Goal: Task Accomplishment & Management: Use online tool/utility

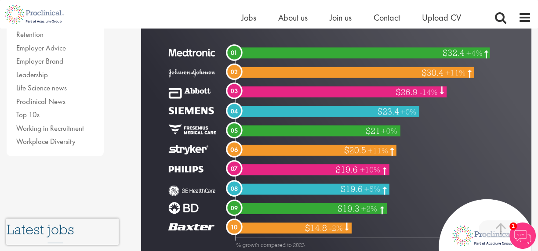
scroll to position [267, 0]
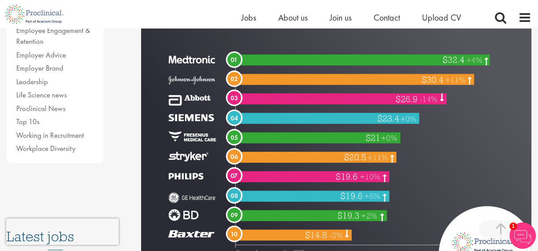
click at [197, 79] on img at bounding box center [336, 105] width 390 height 326
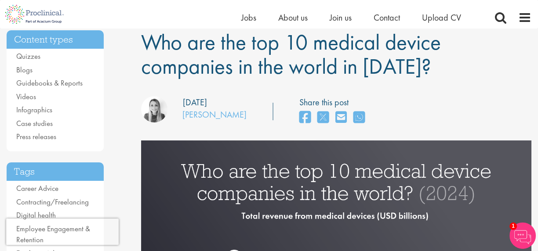
scroll to position [0, 0]
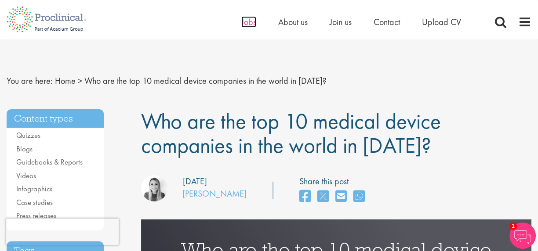
click at [244, 22] on span "Jobs" at bounding box center [248, 21] width 15 height 11
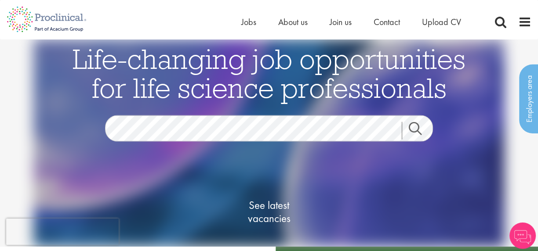
click at [168, 173] on div "See latest vacancies" at bounding box center [269, 213] width 426 height 100
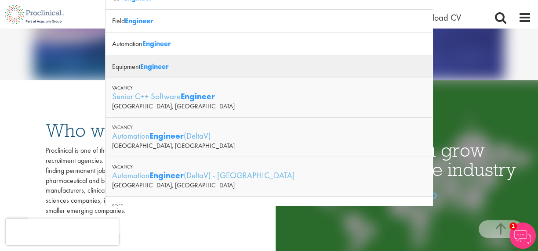
click at [162, 63] on strong "Engineer" at bounding box center [154, 66] width 29 height 9
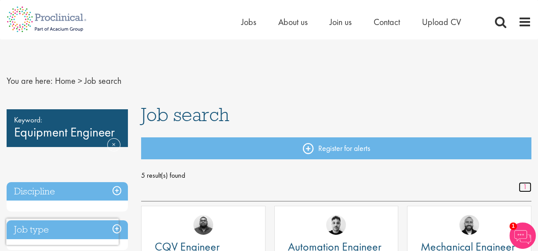
click at [524, 185] on link "1" at bounding box center [525, 187] width 13 height 10
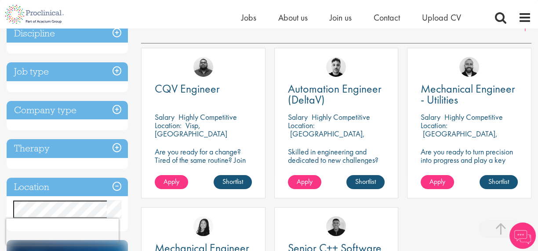
scroll to position [158, 0]
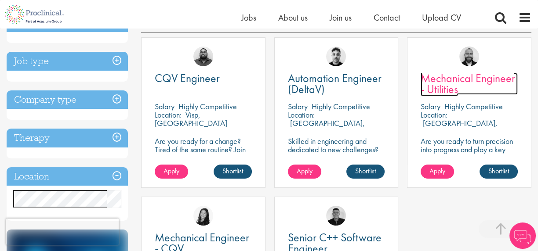
click at [444, 80] on span "Mechanical Engineer - Utilities" at bounding box center [468, 84] width 94 height 26
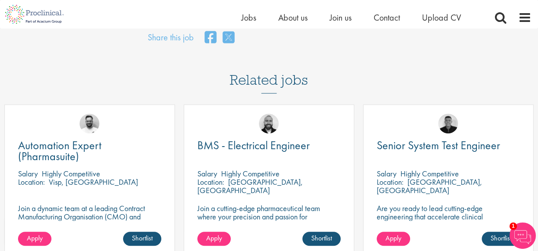
scroll to position [694, 0]
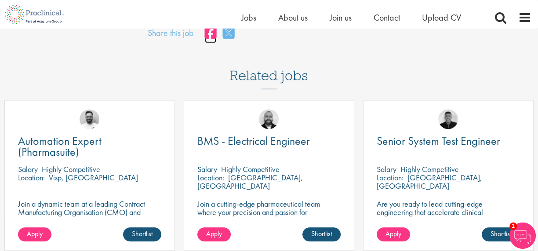
click at [210, 29] on icon "share on facebook" at bounding box center [210, 32] width 11 height 13
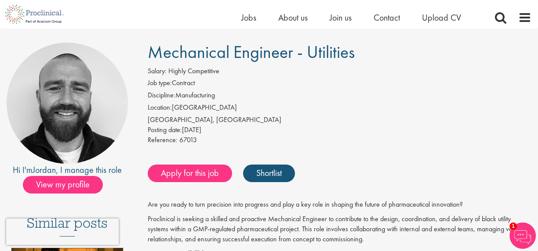
scroll to position [23, 0]
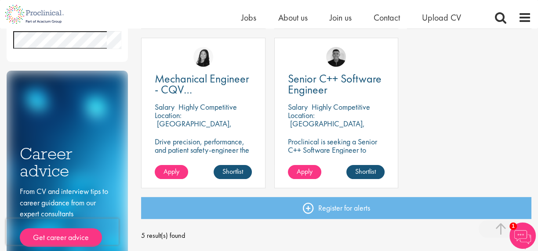
scroll to position [323, 0]
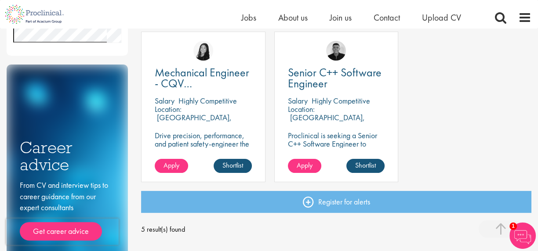
click at [513, 226] on span "1" at bounding box center [512, 226] width 7 height 7
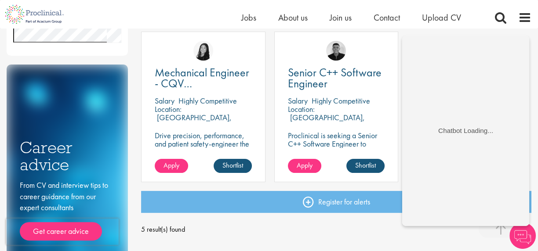
scroll to position [0, 0]
click at [269, 62] on div "Mechanical Engineer - CQV Implementation Salary Highly Competitive Location: Wa…" at bounding box center [203, 112] width 133 height 160
